Goal: Information Seeking & Learning: Learn about a topic

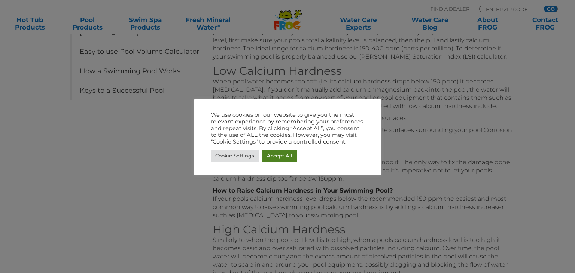
click at [273, 153] on link "Accept All" at bounding box center [280, 156] width 34 height 12
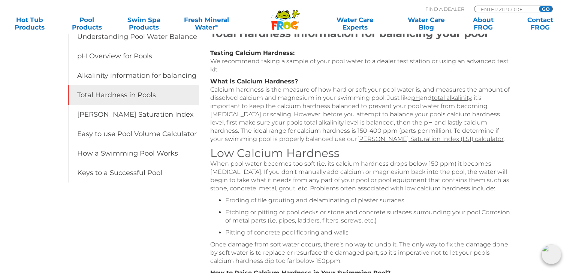
scroll to position [132, 0]
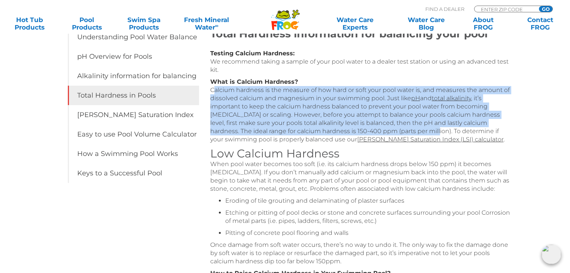
drag, startPoint x: 211, startPoint y: 90, endPoint x: 409, endPoint y: 134, distance: 202.3
click at [409, 134] on p "What is Calcium Hardness? Calcium hardness is the measure of how hard or soft y…" at bounding box center [360, 111] width 300 height 66
copy p "Calcium hardness is the measure of how hard or soft your pool water is, and mea…"
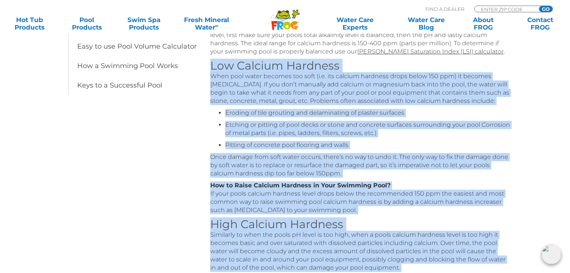
scroll to position [233, 0]
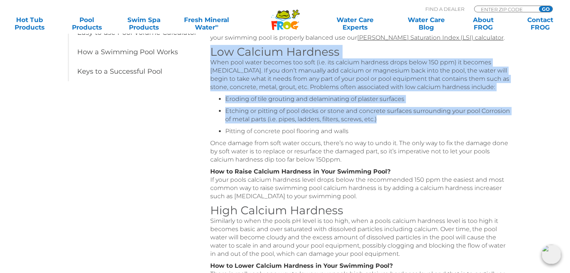
drag, startPoint x: 210, startPoint y: 154, endPoint x: 378, endPoint y: 118, distance: 172.0
click at [378, 118] on div "Total Hardness information for balancing your pool Testing Calcium Hardness: We…" at bounding box center [360, 154] width 300 height 459
copy div "Low Calcium Hardness When pool water becomes too soft (i.e. its calcium hardnes…"
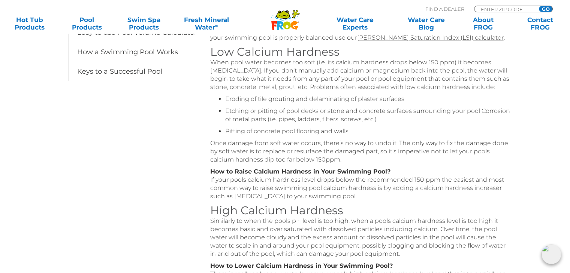
click at [210, 167] on div "Total Hardness information for balancing your pool Testing Calcium Hardness: We…" at bounding box center [360, 154] width 300 height 459
drag, startPoint x: 211, startPoint y: 174, endPoint x: 386, endPoint y: 171, distance: 175.7
click at [386, 171] on strong "How to Raise Calcium Hardness in Your Swimming Pool?" at bounding box center [300, 171] width 180 height 7
copy strong "How to Raise Calcium Hardness in Your Swimming Pool?"
drag, startPoint x: 260, startPoint y: 189, endPoint x: 353, endPoint y: 197, distance: 93.3
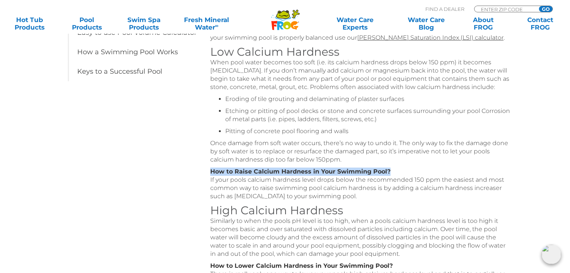
click at [353, 197] on p "How to Raise Calcium Hardness in Your Swimming Pool? If your pools calcium hard…" at bounding box center [360, 184] width 300 height 33
copy p "raise swimming pool calcium hardness is by adding a calcium hardness increaser …"
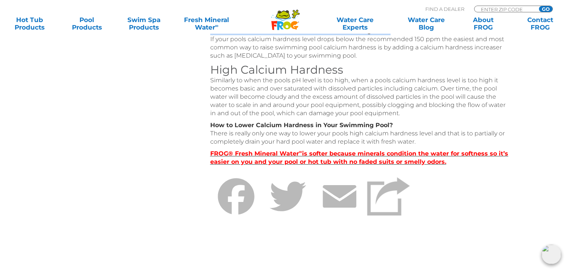
scroll to position [374, 0]
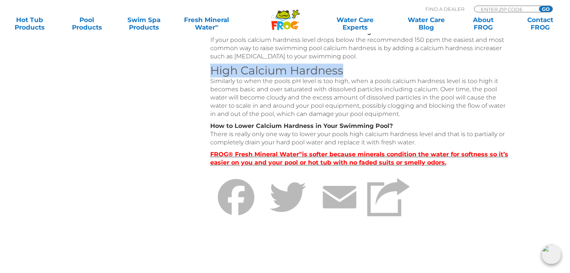
drag, startPoint x: 211, startPoint y: 69, endPoint x: 351, endPoint y: 70, distance: 139.4
click at [351, 70] on h3 "High Calcium Hardness" at bounding box center [360, 70] width 300 height 13
copy h3 "High Calcium Hardness"
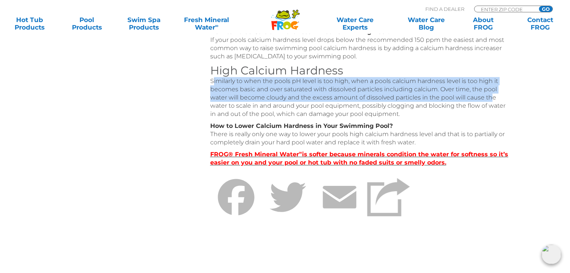
drag, startPoint x: 213, startPoint y: 80, endPoint x: 489, endPoint y: 98, distance: 276.7
click at [489, 98] on p "Similarly to when the pools pH level is too high, when a pools calcium hardness…" at bounding box center [360, 97] width 300 height 41
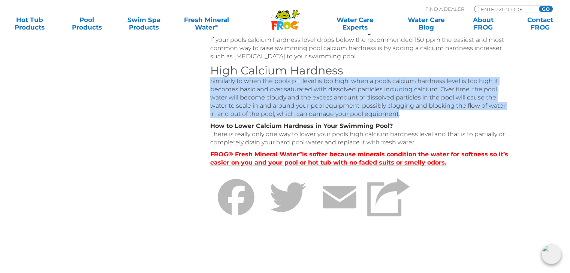
drag, startPoint x: 210, startPoint y: 81, endPoint x: 397, endPoint y: 115, distance: 190.0
click at [397, 115] on p "Similarly to when the pools pH level is too high, when a pools calcium hardness…" at bounding box center [360, 97] width 300 height 41
copy p "Similarly to when the pools pH level is too high, when a pools calcium hardness…"
drag, startPoint x: 211, startPoint y: 125, endPoint x: 425, endPoint y: 140, distance: 214.5
click at [425, 140] on p "How to Lower Calcium Hardness in Your Swimming Pool? There is really only one w…" at bounding box center [360, 134] width 300 height 25
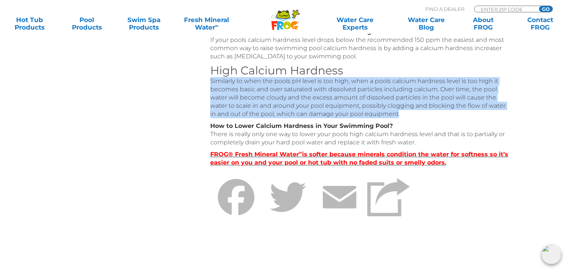
copy p "How to Lower Calcium Hardness in Your Swimming Pool? There is really only one w…"
